Goal: Task Accomplishment & Management: Manage account settings

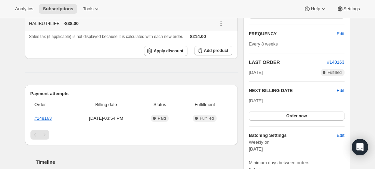
scroll to position [126, 0]
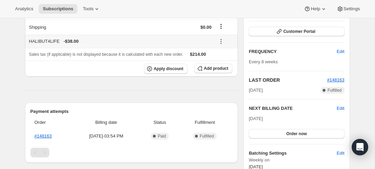
scroll to position [102, 0]
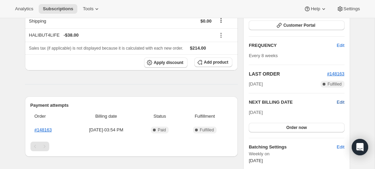
click at [337, 102] on span "Edit" at bounding box center [340, 102] width 8 height 7
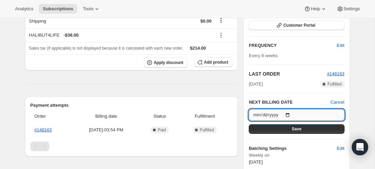
click at [292, 113] on input "2025-09-19" at bounding box center [295, 115] width 95 height 12
type input "2025-10-24"
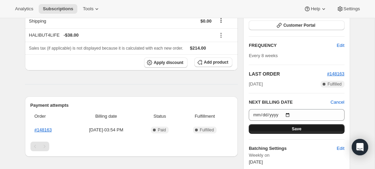
click at [303, 127] on button "Save" at bounding box center [295, 129] width 95 height 10
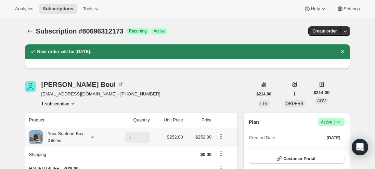
scroll to position [1, 0]
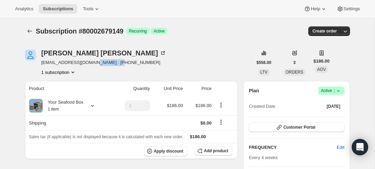
drag, startPoint x: 93, startPoint y: 64, endPoint x: 121, endPoint y: 64, distance: 28.7
click at [121, 64] on div "Nelson Mathewson skip2518@gmail.com · +15124722604 1 subscription" at bounding box center [138, 63] width 227 height 26
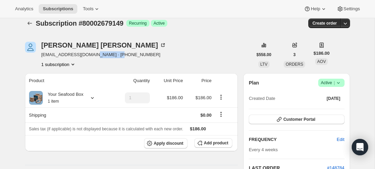
scroll to position [3, 0]
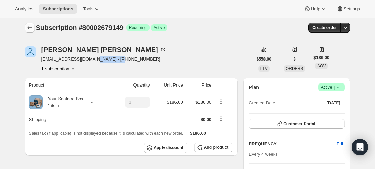
click at [29, 29] on icon "Subscriptions" at bounding box center [29, 27] width 7 height 7
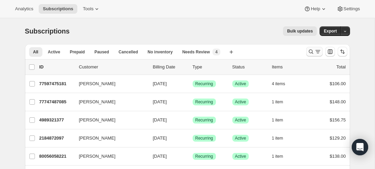
click at [320, 50] on icon "Search and filter results" at bounding box center [317, 51] width 7 height 7
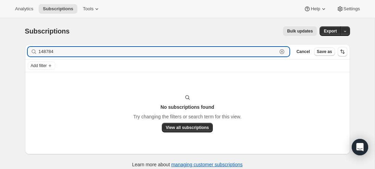
type input "148784"
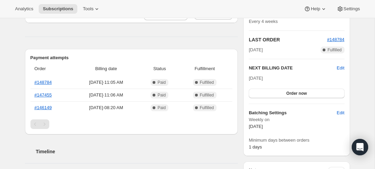
scroll to position [129, 0]
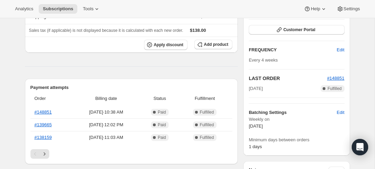
scroll to position [107, 0]
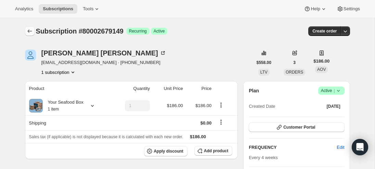
click at [33, 33] on icon "Subscriptions" at bounding box center [29, 31] width 7 height 7
